Goal: Task Accomplishment & Management: Manage account settings

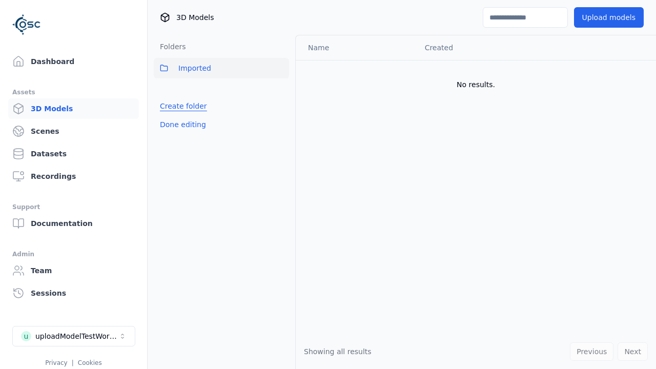
click at [181, 106] on link "Create folder" at bounding box center [183, 106] width 47 height 10
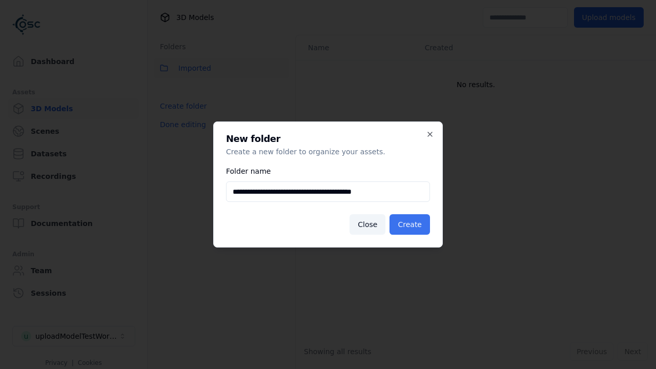
type input "**********"
click at [411, 225] on button "Create" at bounding box center [410, 224] width 41 height 21
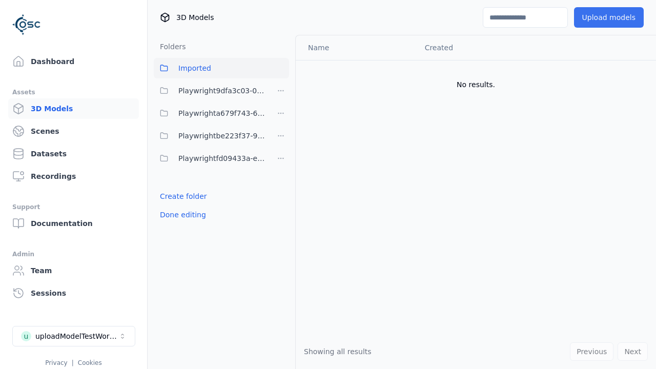
click at [210, 113] on span "Playwrighta679f743-6502-4593-9ef9-45d94dfc9c2e" at bounding box center [222, 113] width 88 height 12
click at [611, 17] on button "Upload models" at bounding box center [609, 17] width 70 height 21
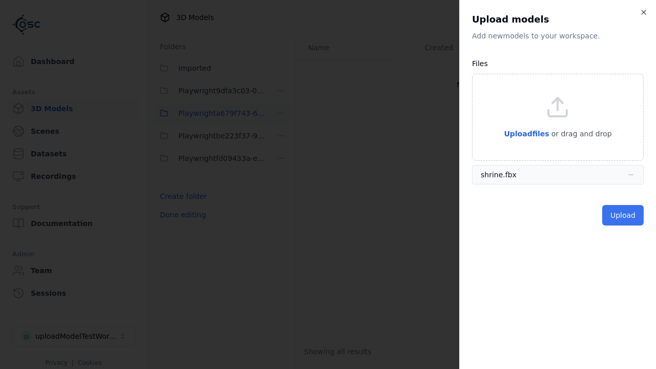
click at [624, 215] on button "Upload" at bounding box center [623, 215] width 42 height 21
